Goal: Information Seeking & Learning: Learn about a topic

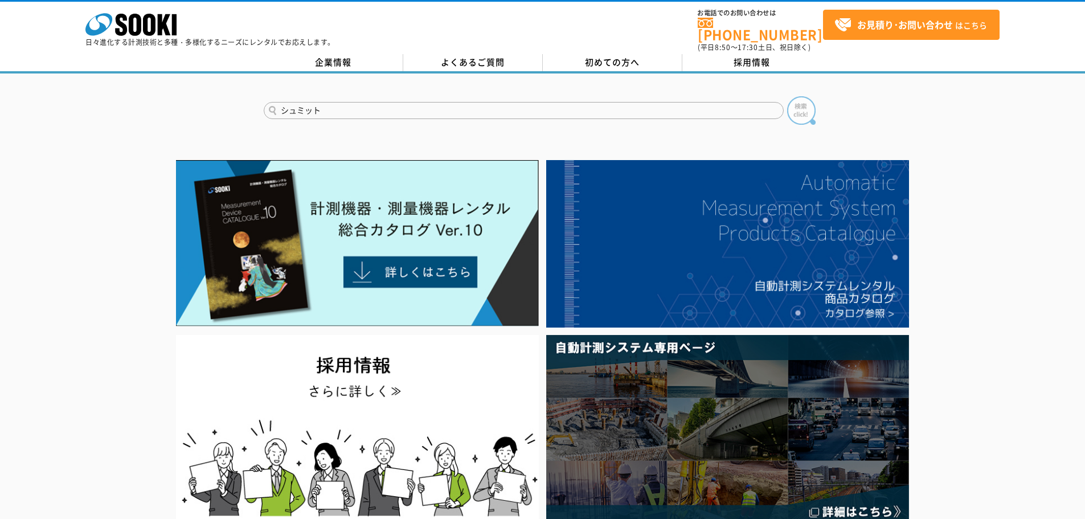
type input "シュミット"
click at [799, 106] on img at bounding box center [801, 110] width 28 height 28
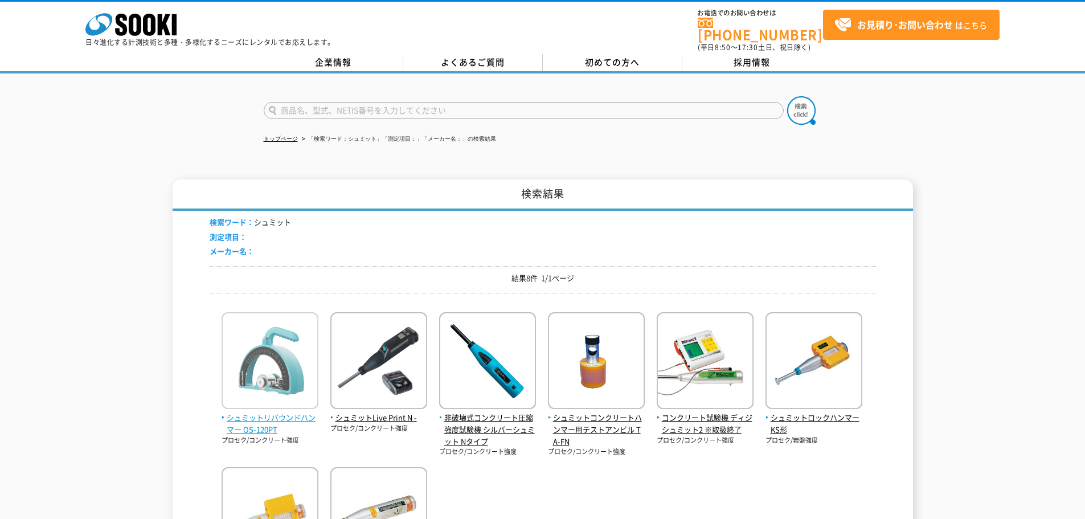
click at [257, 390] on img at bounding box center [269, 362] width 97 height 100
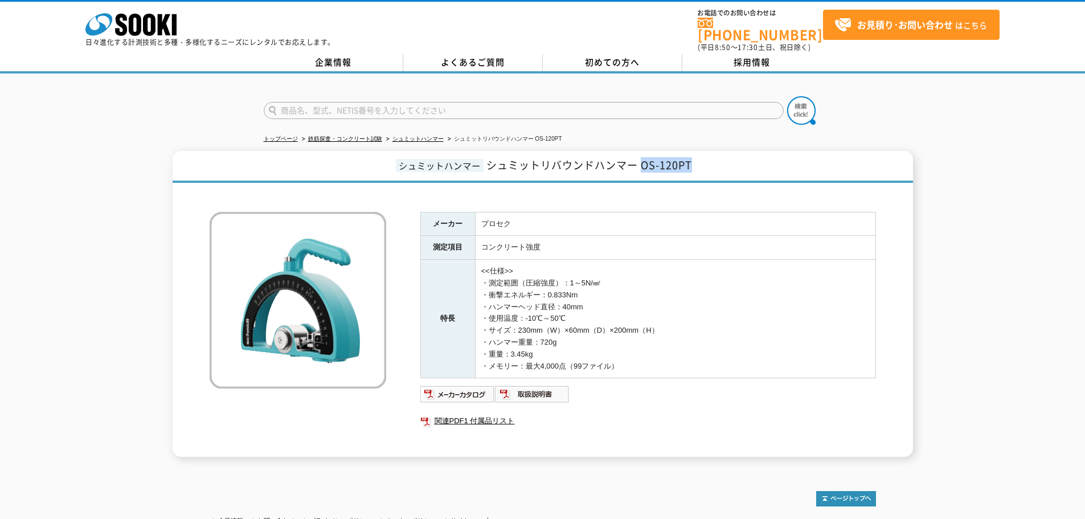
drag, startPoint x: 643, startPoint y: 156, endPoint x: 696, endPoint y: 156, distance: 53.5
click at [696, 156] on h1 "シュミットハンマー シュミットリバウンドハンマー OS-120PT" at bounding box center [543, 167] width 740 height 32
drag, startPoint x: 489, startPoint y: 162, endPoint x: 703, endPoint y: 161, distance: 214.1
click at [703, 161] on h1 "シュミットハンマー シュミットリバウンドハンマー OS-120PT" at bounding box center [543, 167] width 740 height 32
